Goal: Task Accomplishment & Management: Complete application form

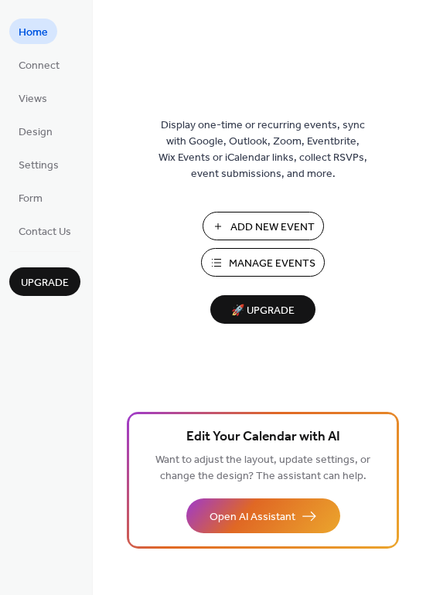
click at [250, 224] on span "Add New Event" at bounding box center [272, 228] width 84 height 16
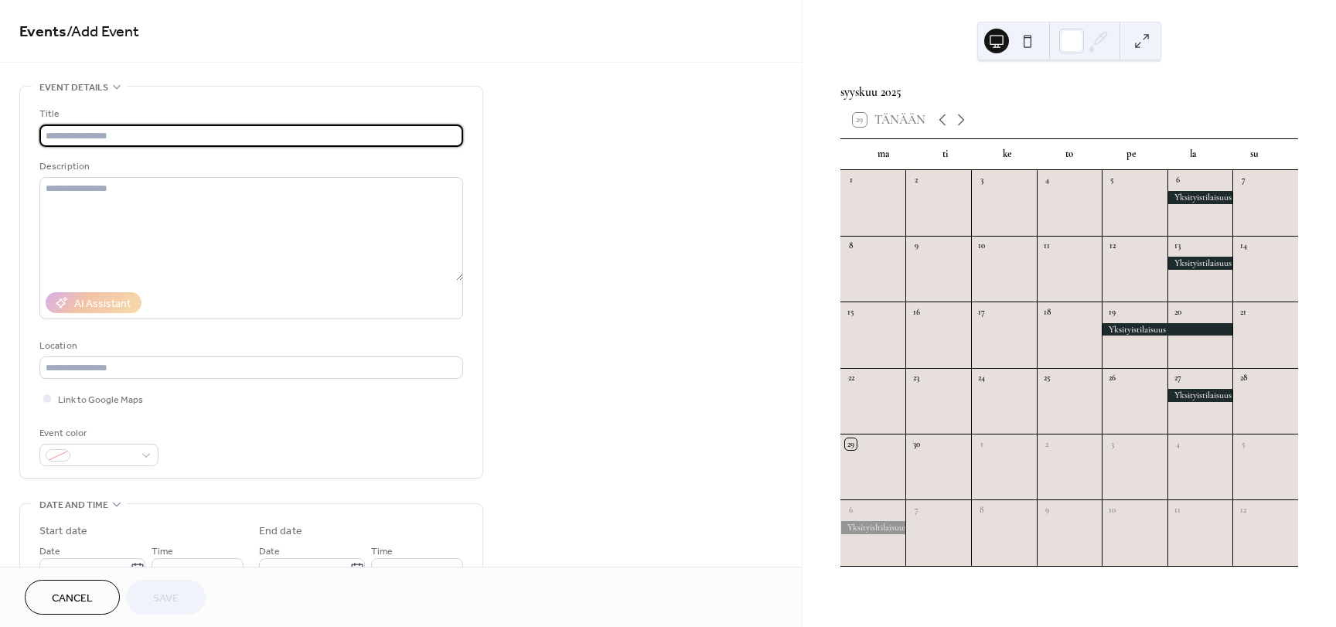
drag, startPoint x: 177, startPoint y: 133, endPoint x: 161, endPoint y: 124, distance: 18.7
click at [174, 132] on input "text" at bounding box center [251, 135] width 424 height 22
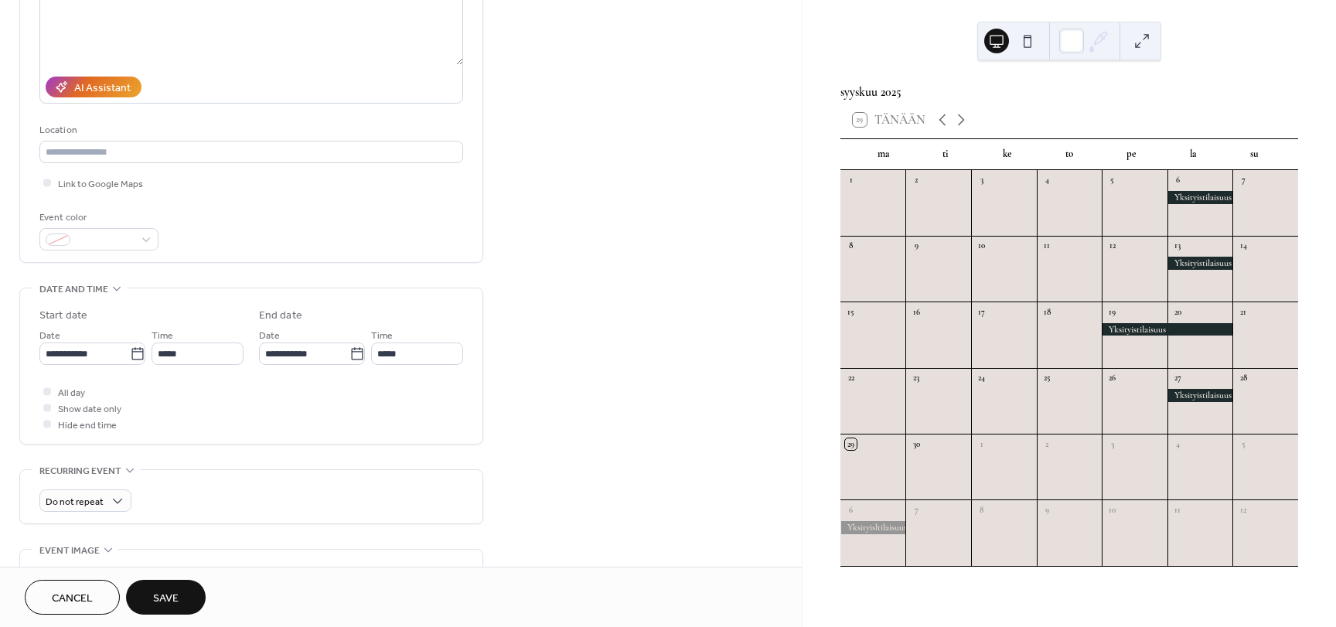
scroll to position [309, 0]
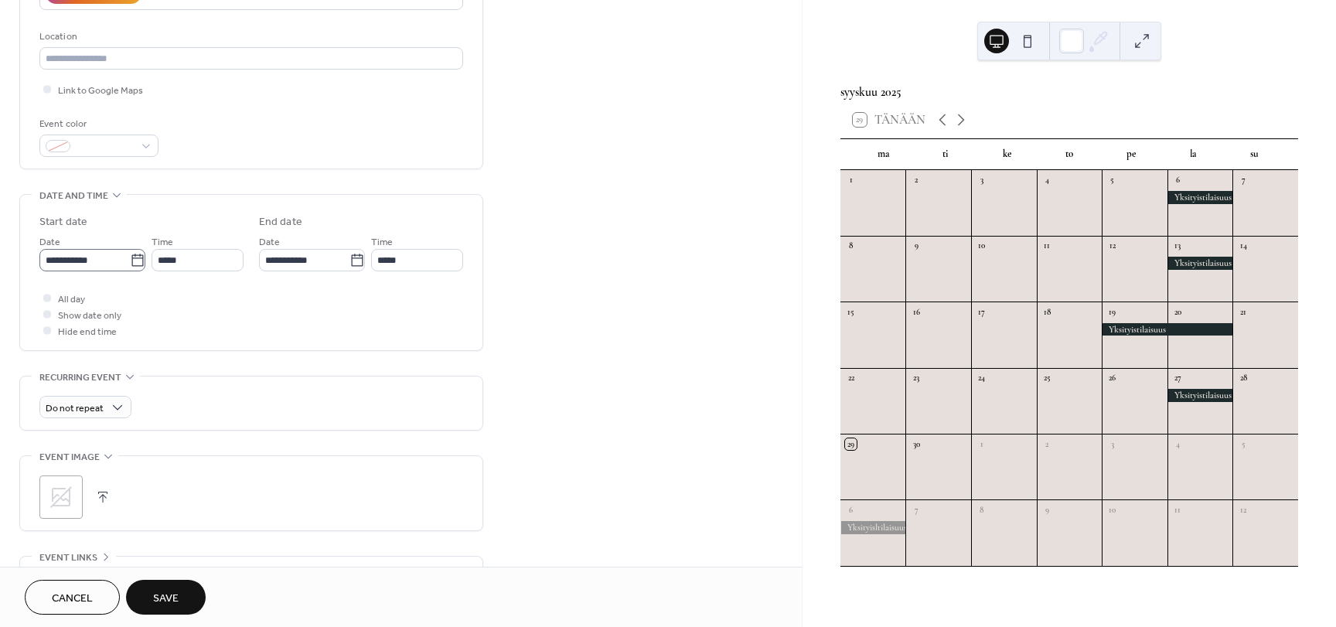
type input "**********"
click at [131, 265] on icon at bounding box center [137, 260] width 12 height 12
click at [128, 265] on input "**********" at bounding box center [84, 260] width 90 height 22
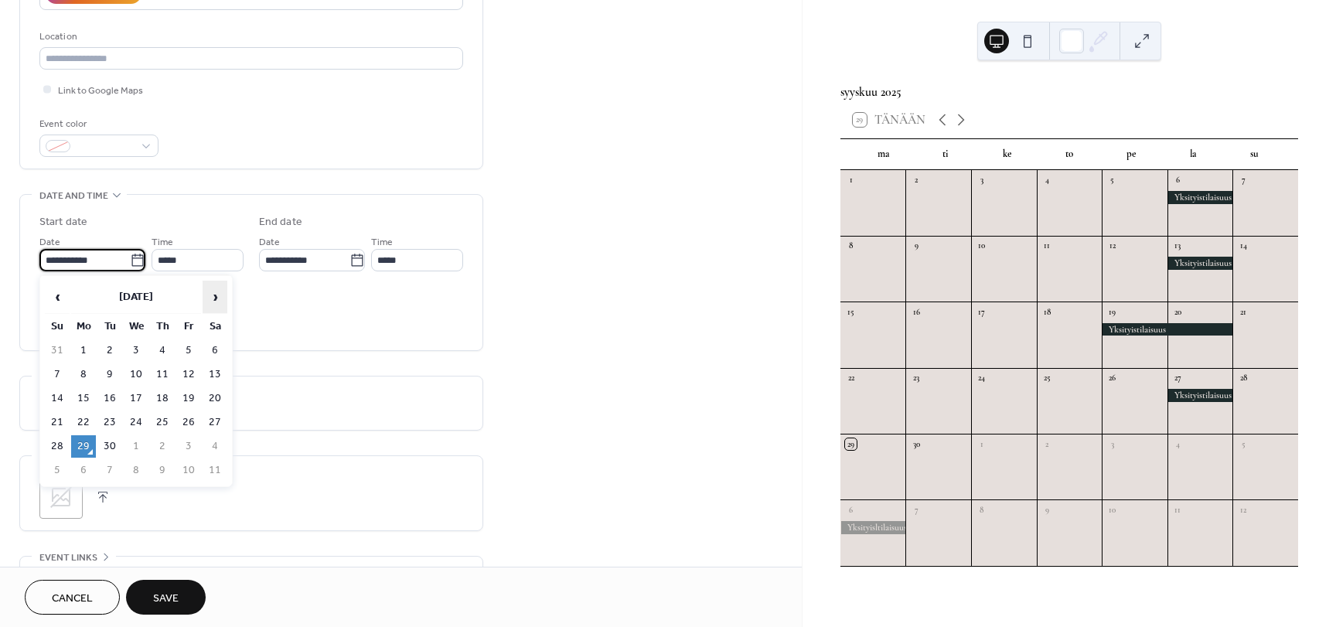
click at [209, 299] on span "›" at bounding box center [214, 296] width 23 height 31
click at [212, 299] on span "›" at bounding box center [214, 296] width 23 height 31
click at [213, 298] on span "›" at bounding box center [214, 296] width 23 height 31
click at [213, 297] on span "›" at bounding box center [214, 296] width 23 height 31
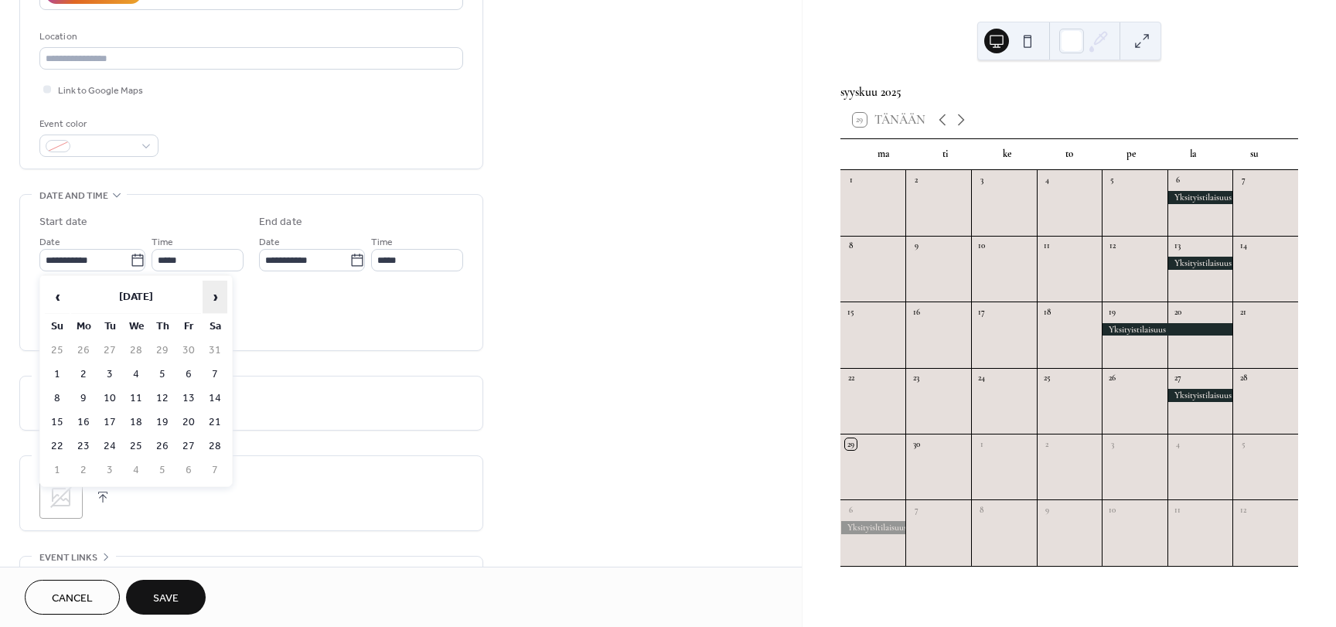
click at [213, 297] on span "›" at bounding box center [214, 296] width 23 height 31
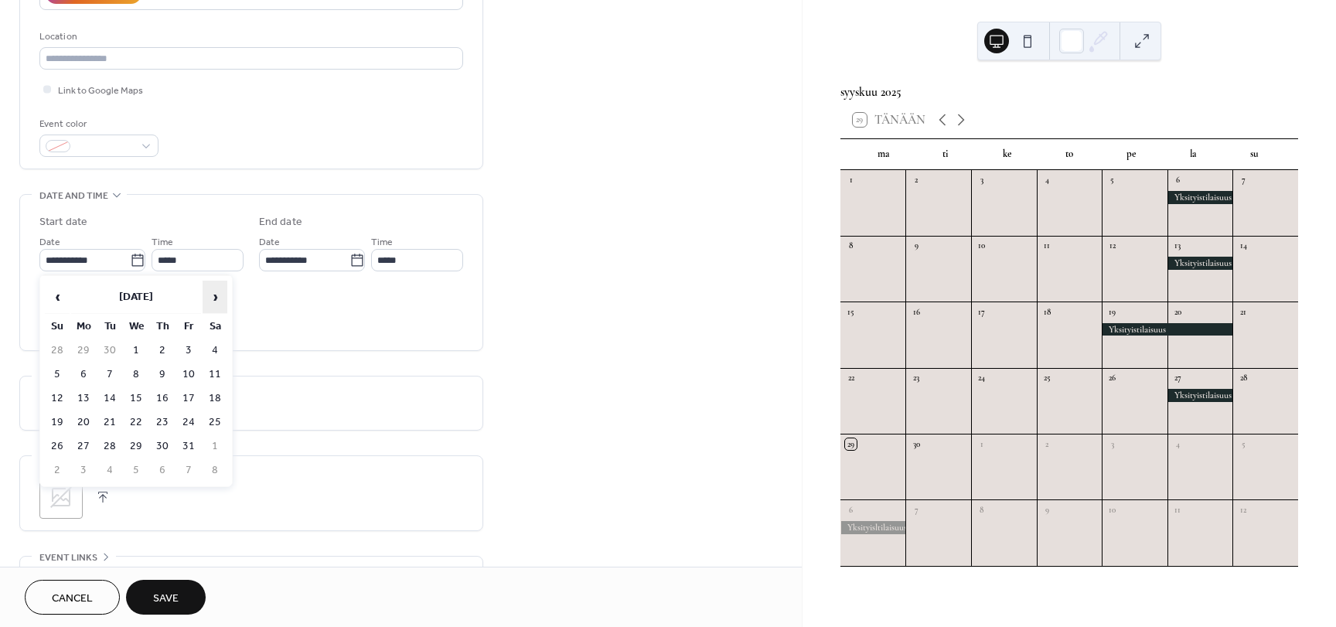
click at [213, 297] on span "›" at bounding box center [214, 296] width 23 height 31
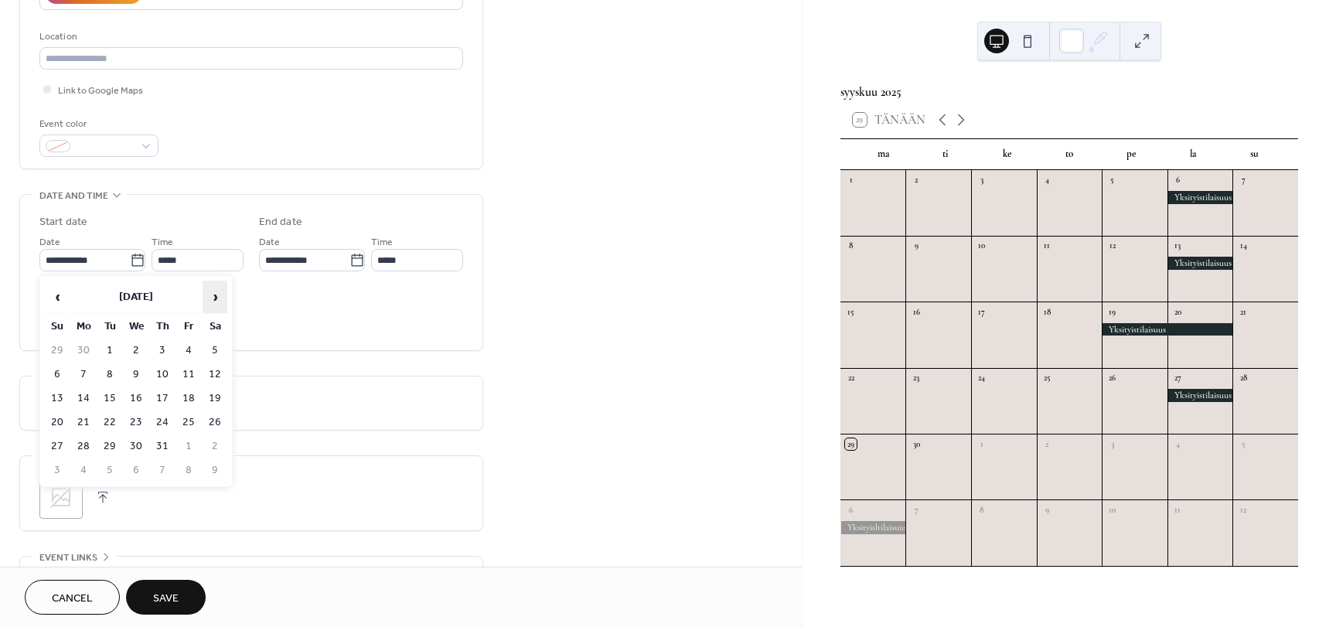
click at [213, 297] on span "›" at bounding box center [214, 296] width 23 height 31
click at [213, 296] on span "›" at bounding box center [214, 296] width 23 height 31
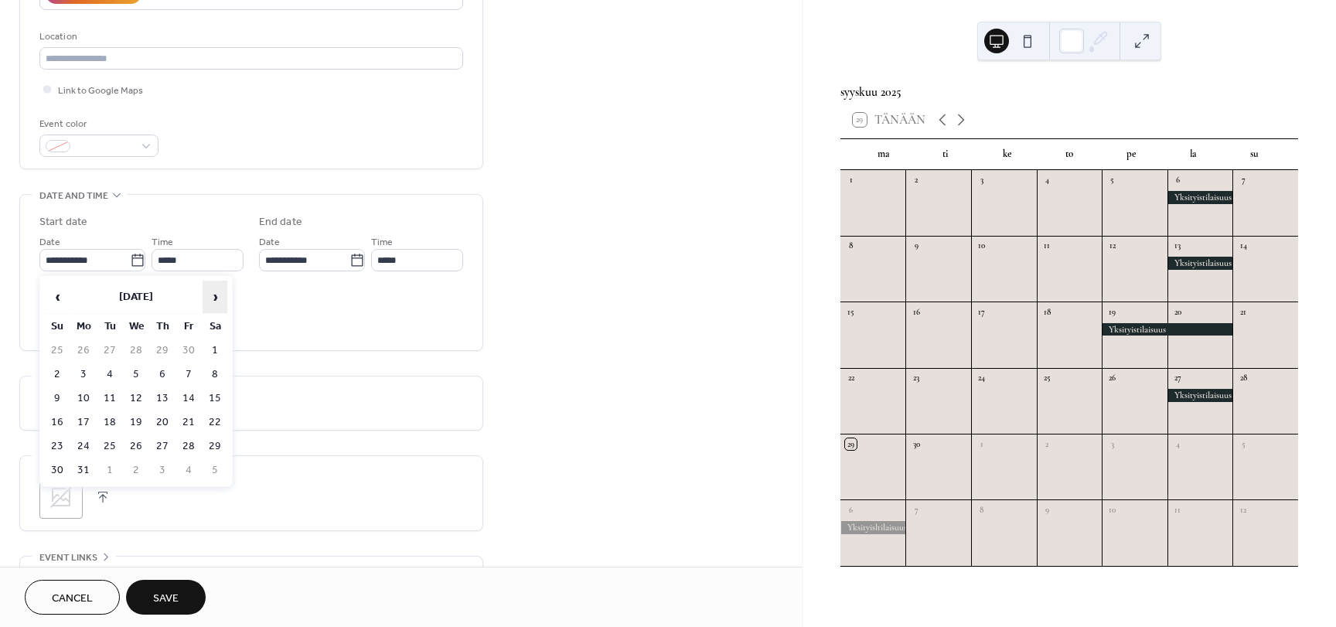
click at [213, 296] on span "›" at bounding box center [214, 296] width 23 height 31
click at [49, 295] on span "‹" at bounding box center [57, 296] width 23 height 31
click at [205, 399] on td "19" at bounding box center [215, 398] width 25 height 22
type input "**********"
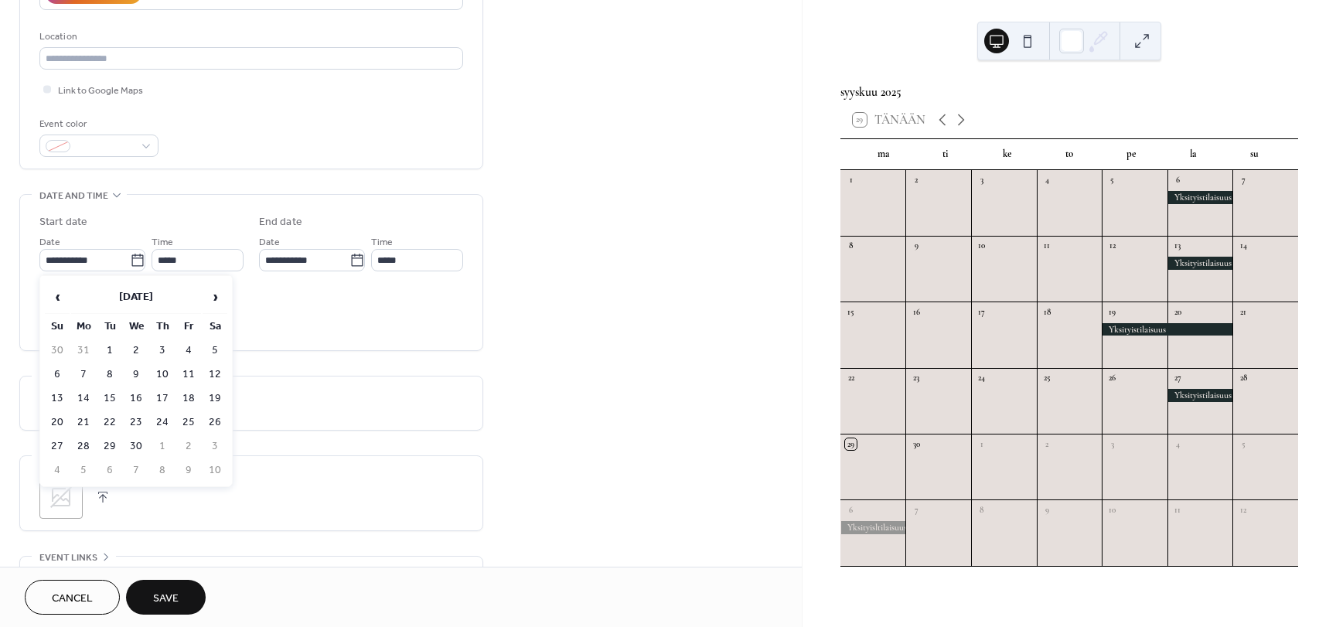
type input "**********"
click at [70, 299] on span "All day" at bounding box center [71, 299] width 27 height 16
click at [172, 597] on span "Save" at bounding box center [166, 599] width 26 height 16
